Goal: Information Seeking & Learning: Check status

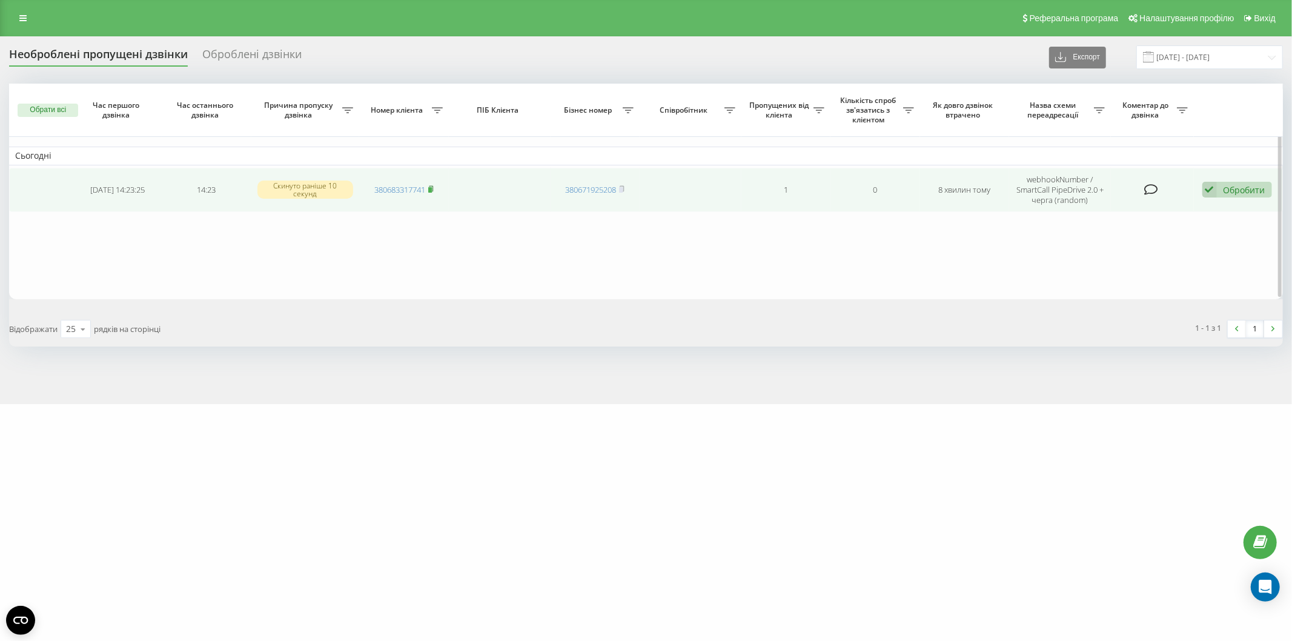
click at [432, 188] on rect at bounding box center [430, 189] width 4 height 5
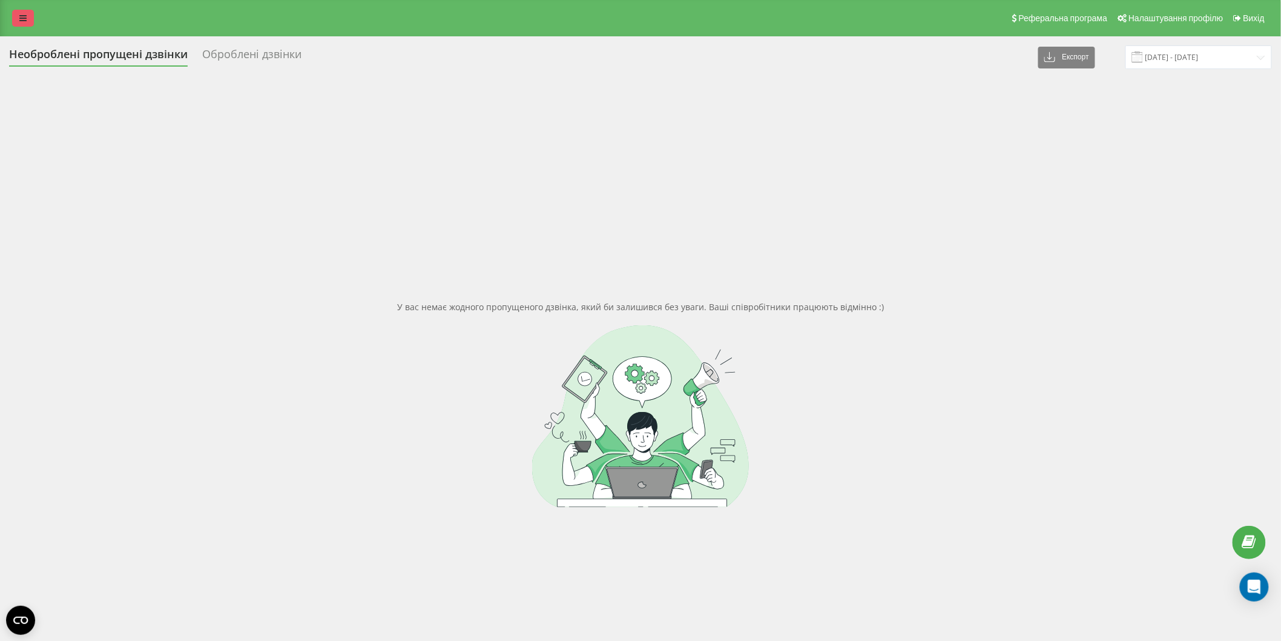
click at [22, 15] on icon at bounding box center [22, 18] width 7 height 8
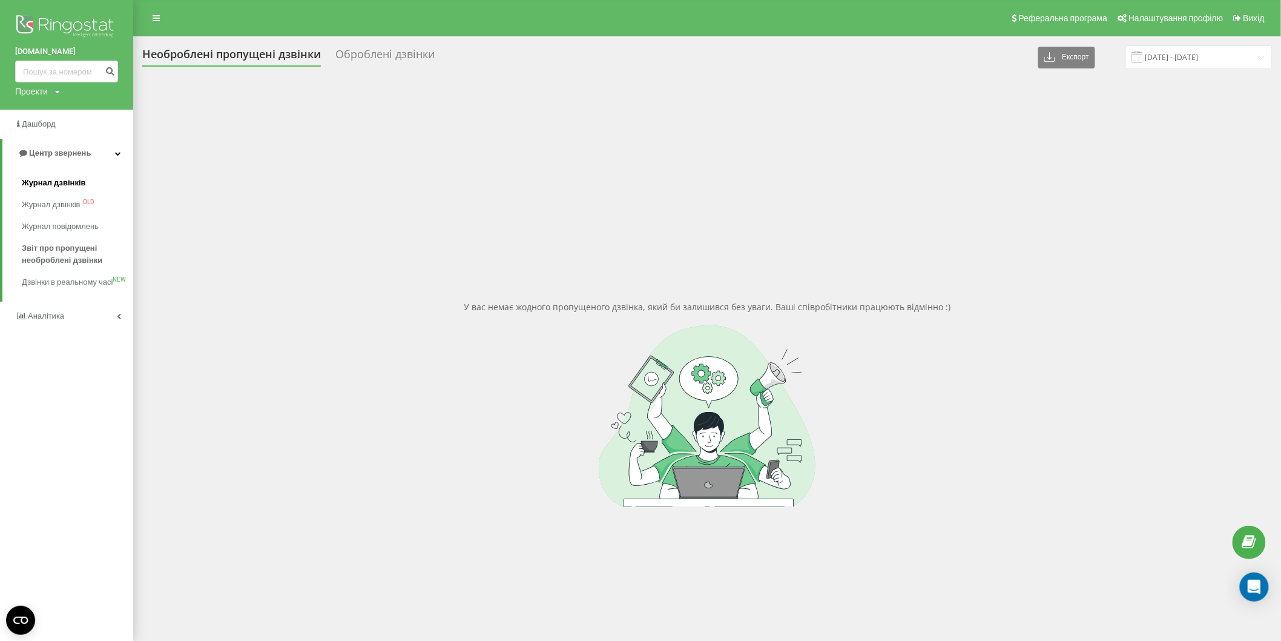
click at [80, 185] on span "Журнал дзвінків" at bounding box center [54, 183] width 64 height 12
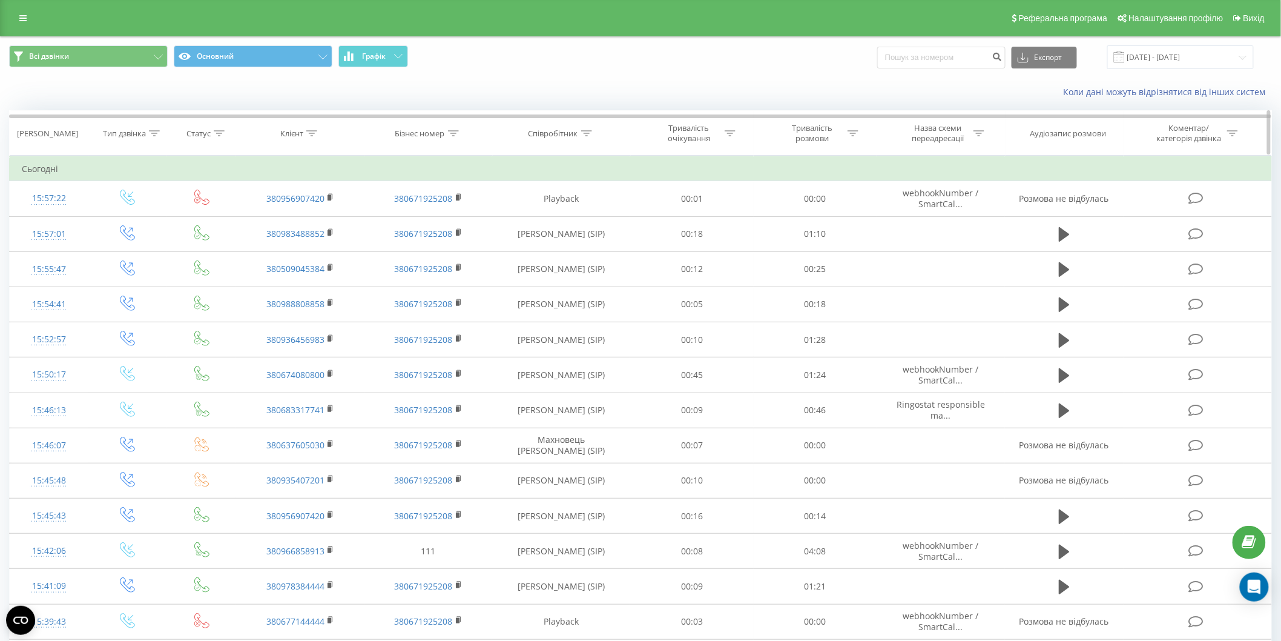
click at [313, 134] on icon at bounding box center [311, 133] width 11 height 6
click at [297, 217] on input "text" at bounding box center [300, 220] width 107 height 21
paste input "0687755181"
type input "0687755181"
click at [312, 241] on span "OK" at bounding box center [326, 243] width 34 height 19
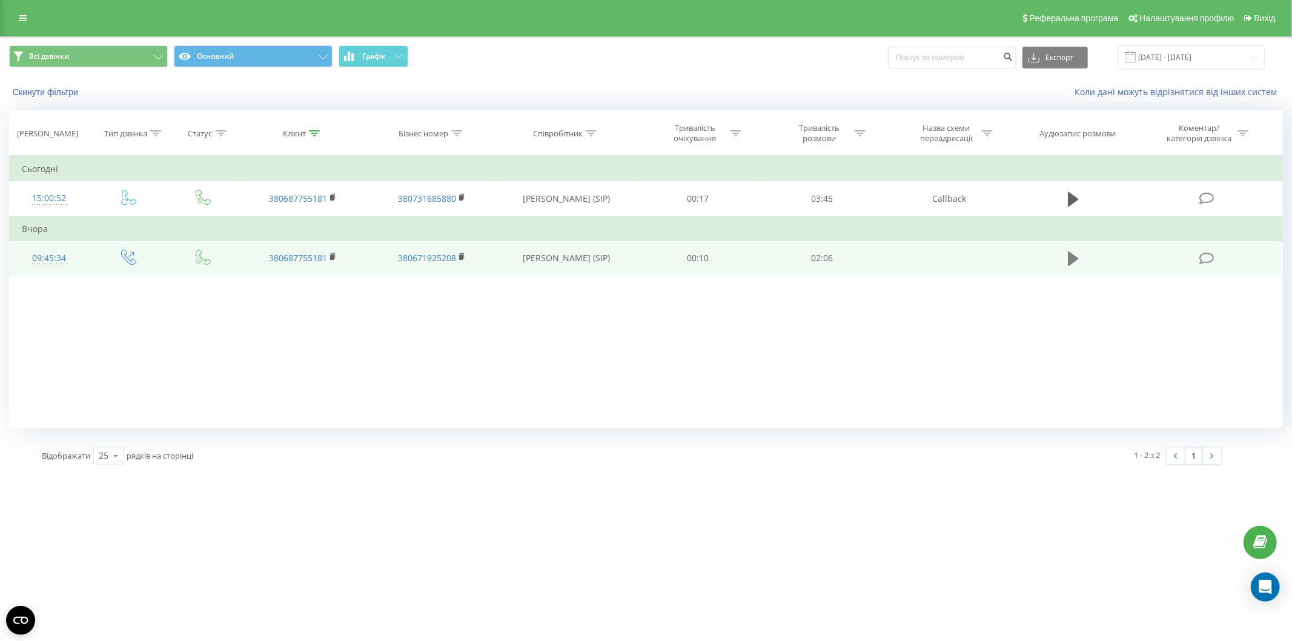
click at [1068, 252] on icon at bounding box center [1073, 258] width 11 height 17
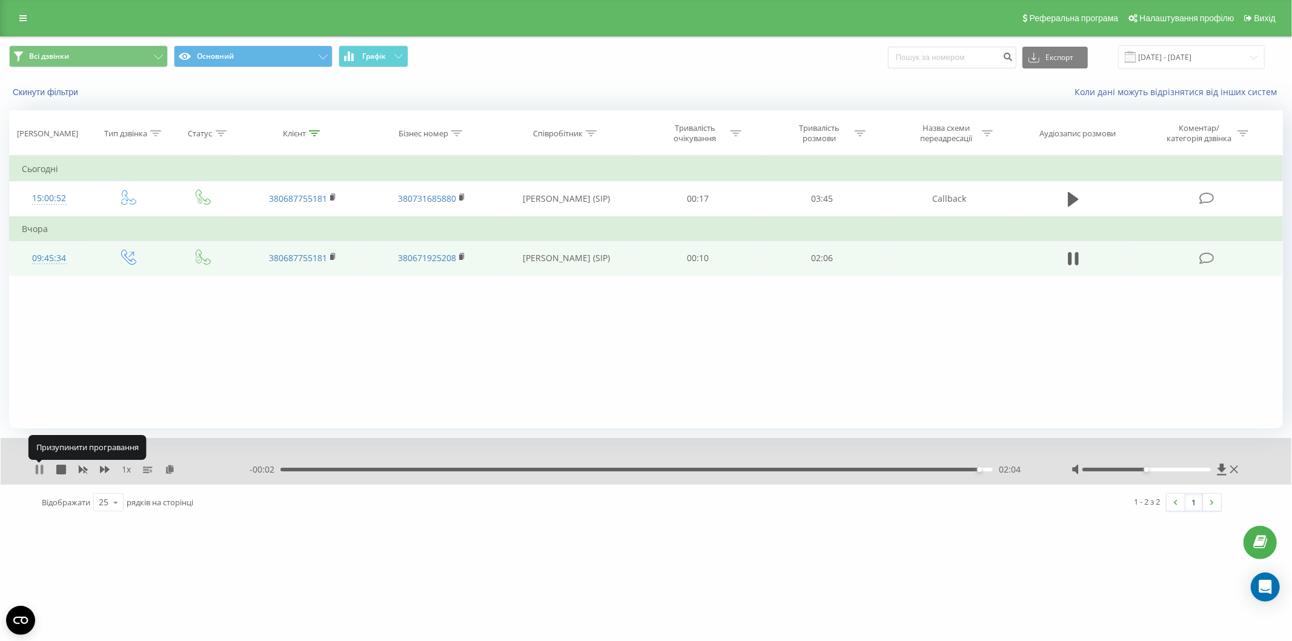
click at [38, 471] on icon at bounding box center [37, 469] width 2 height 10
